Goal: Understand process/instructions: Learn about a topic

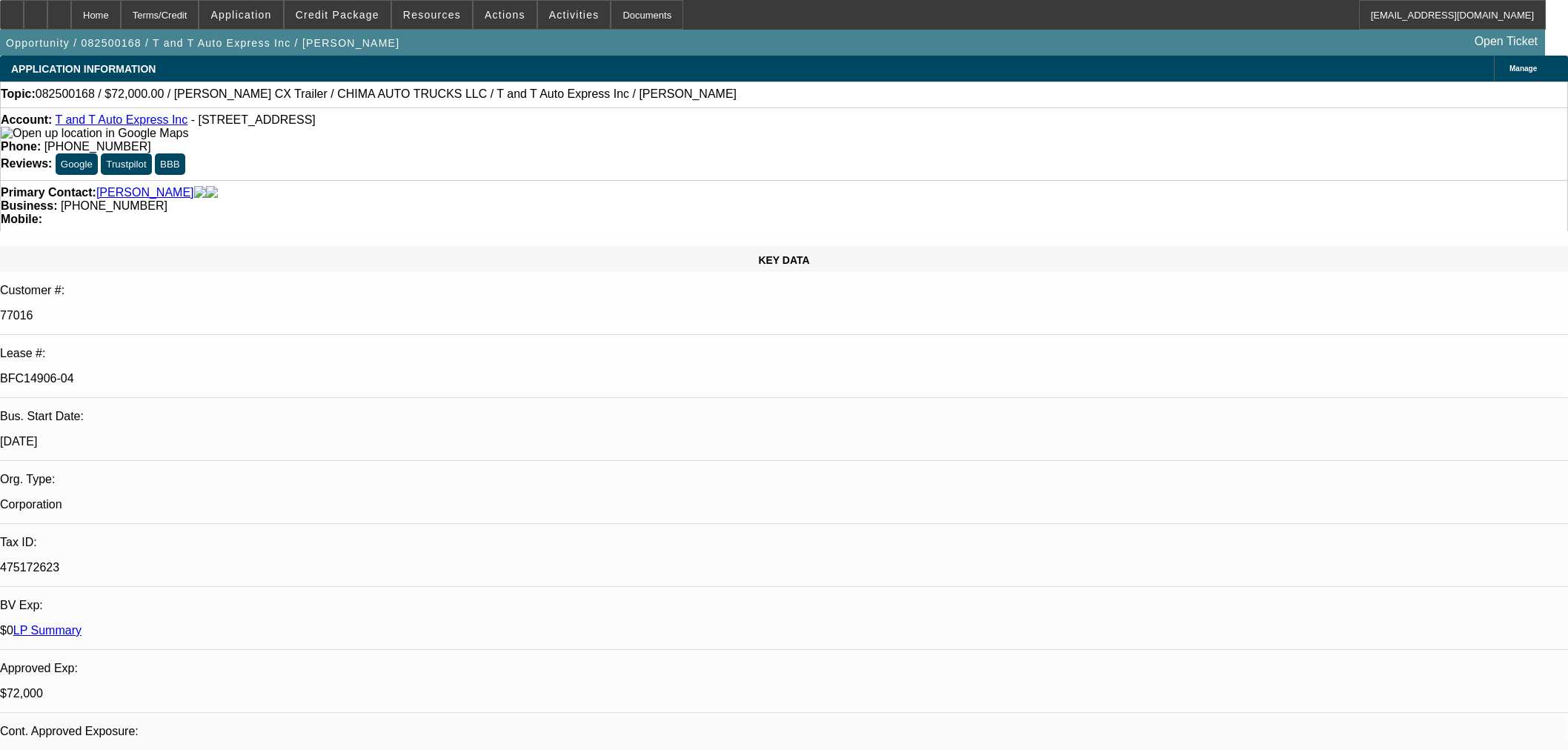
select select "0"
select select "2"
select select "0.1"
select select "4"
select select "0"
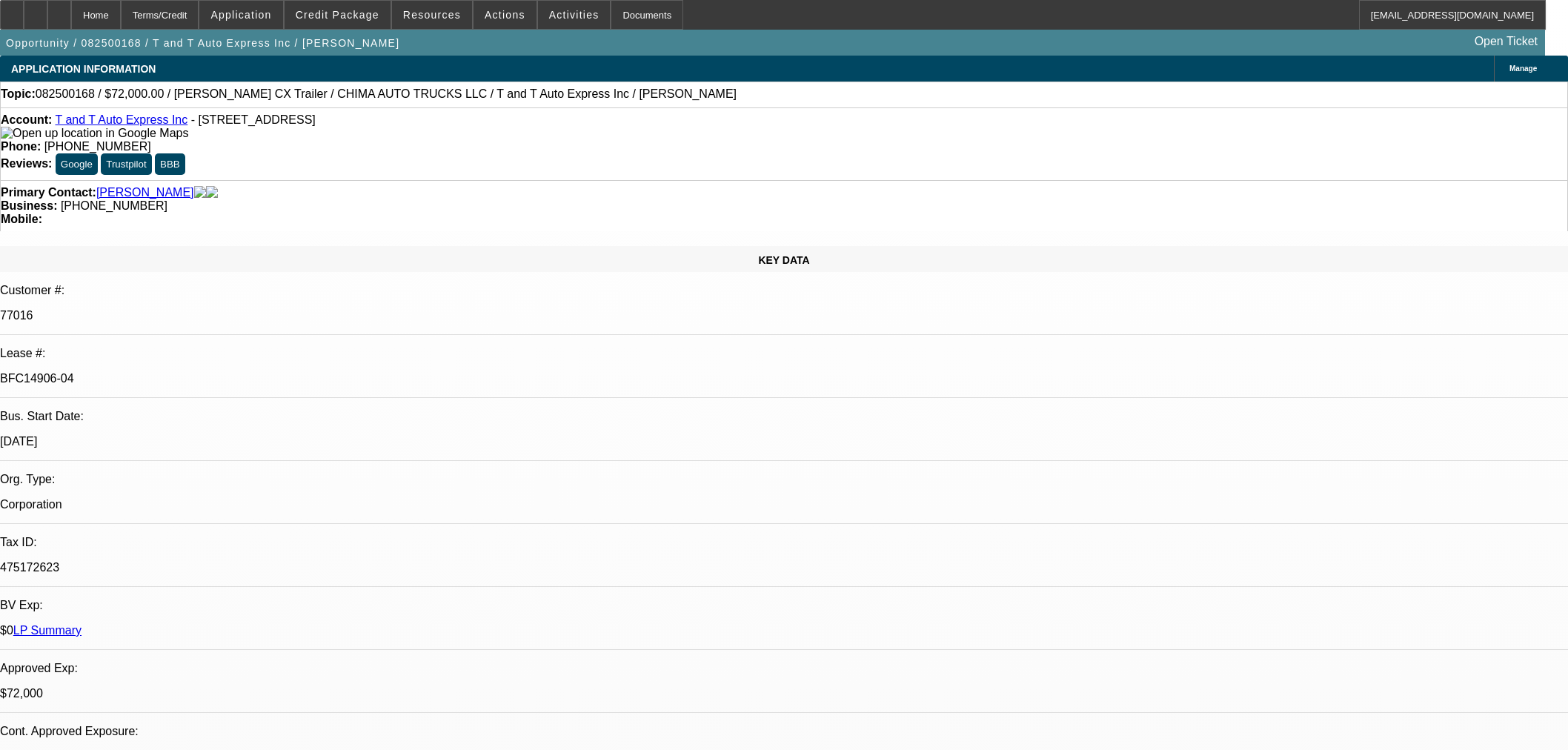
select select "2"
select select "0.1"
select select "4"
select select "0"
select select "2"
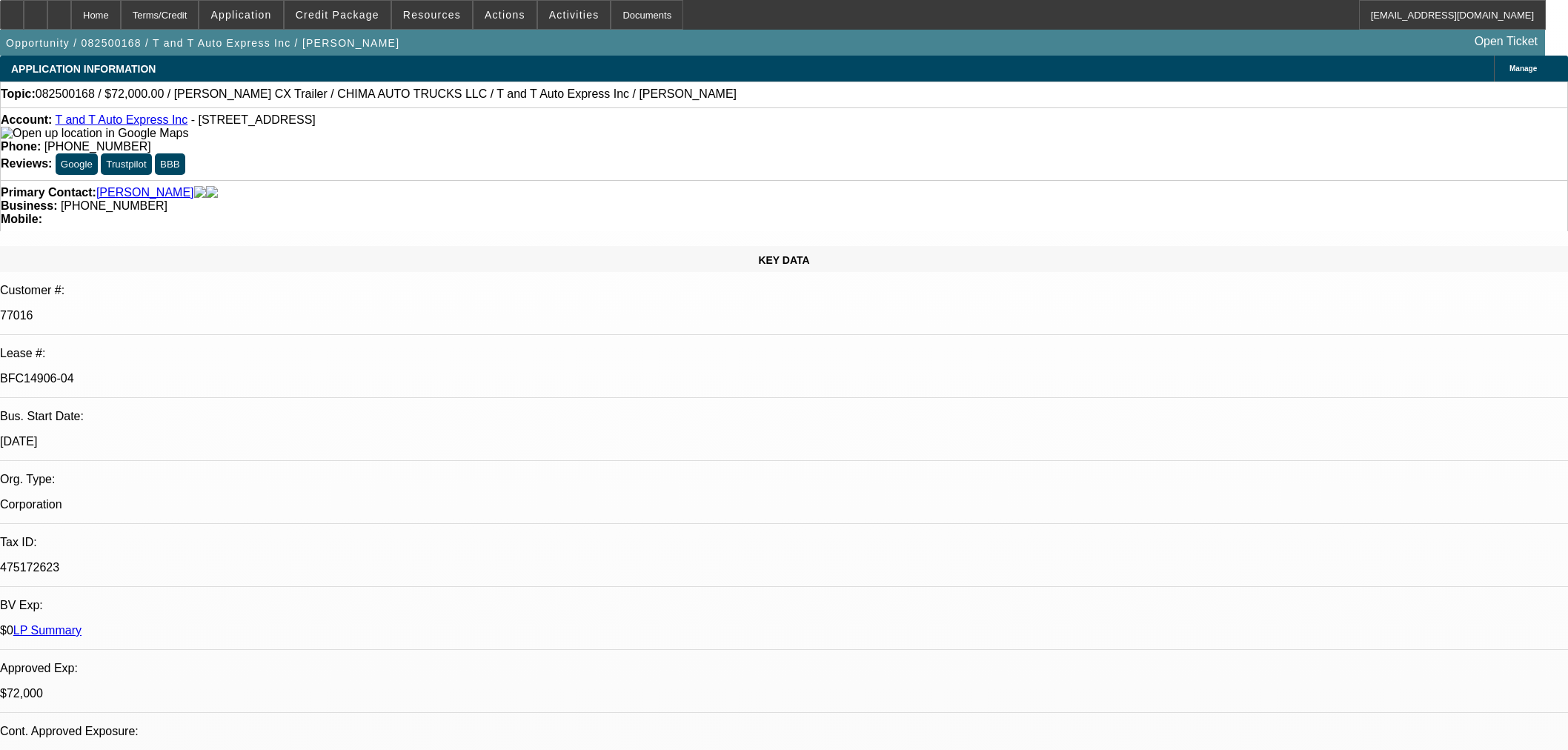
select select "0.1"
select select "4"
select select "0.15"
select select "2"
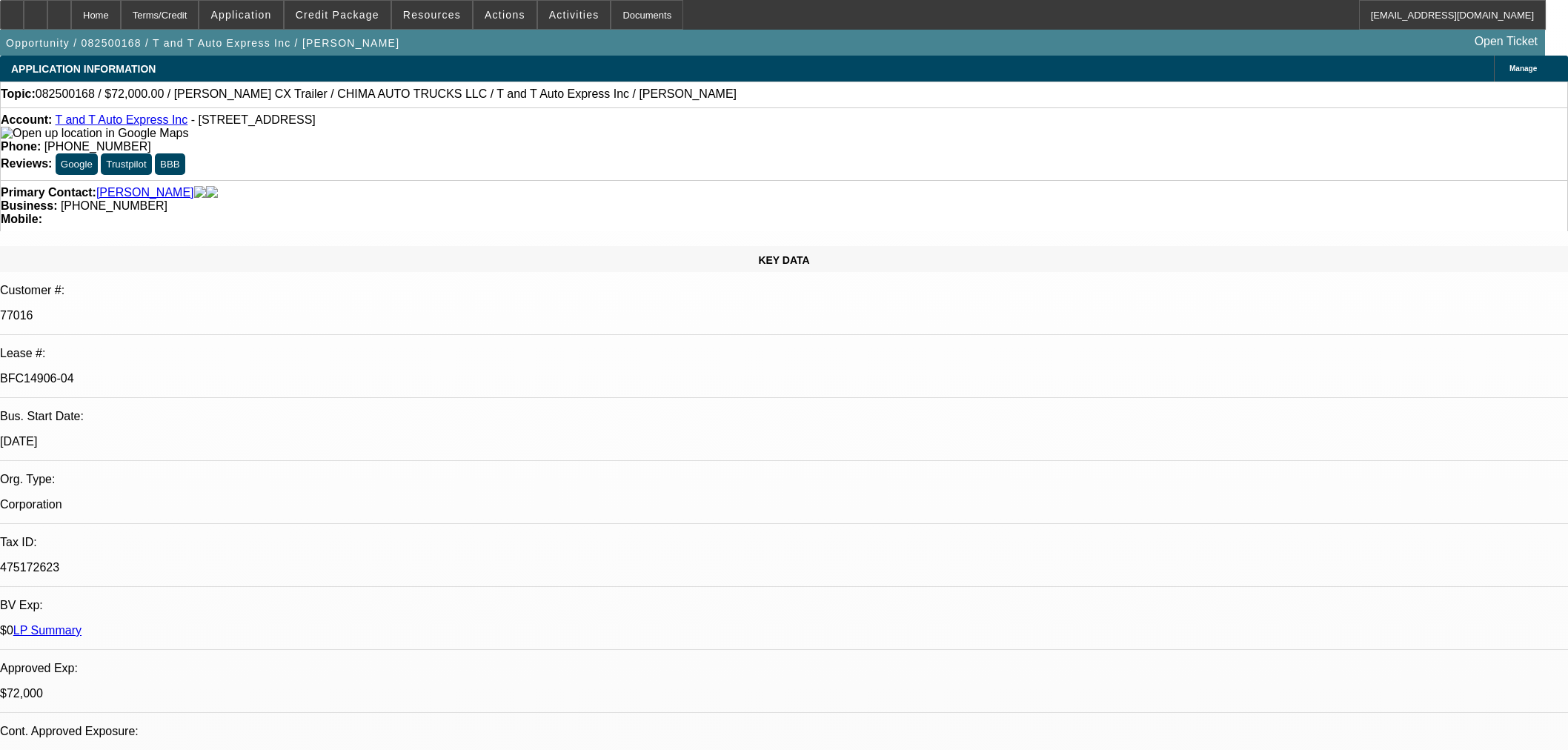
select select "0"
select select "6"
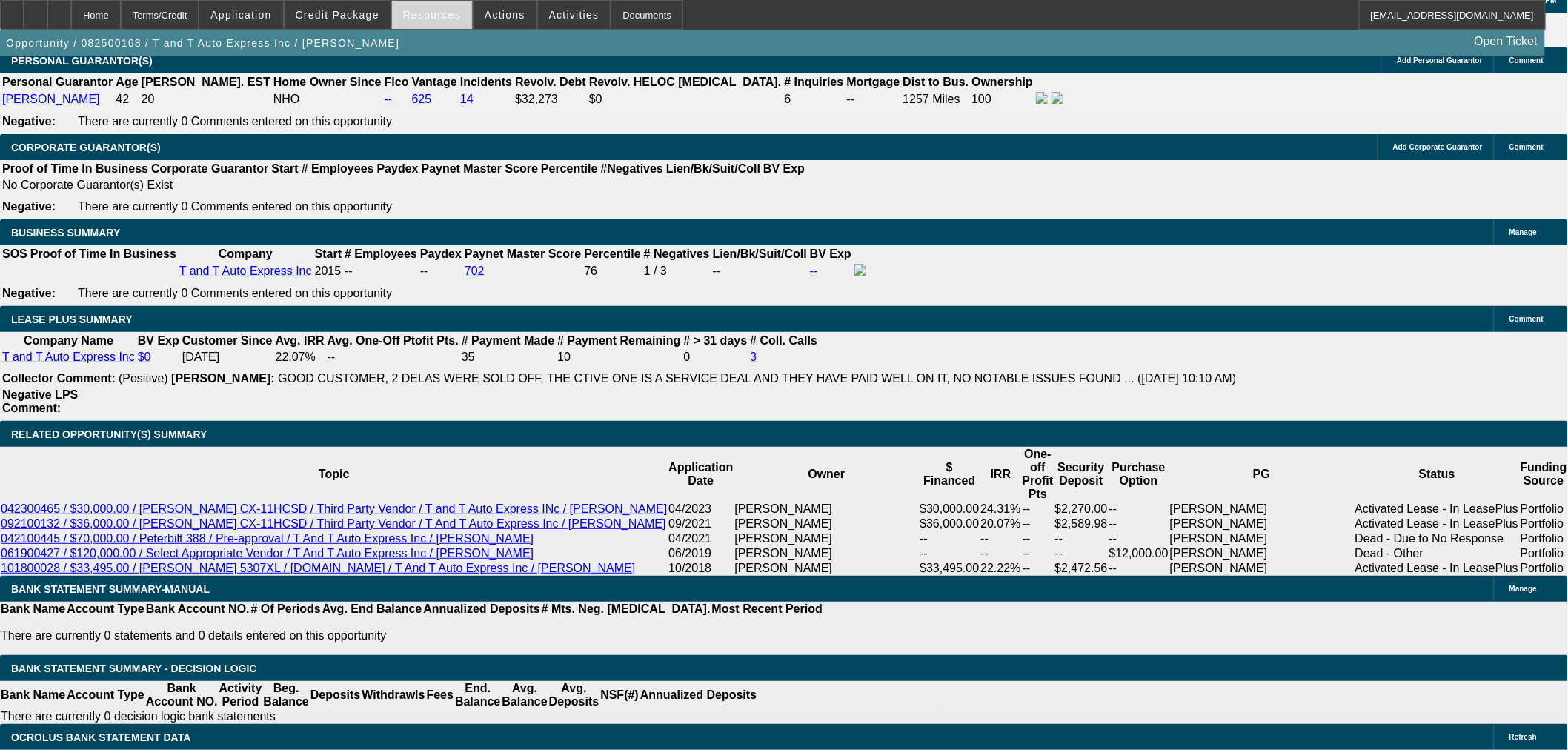
scroll to position [2306, 0]
